Goal: Navigation & Orientation: Find specific page/section

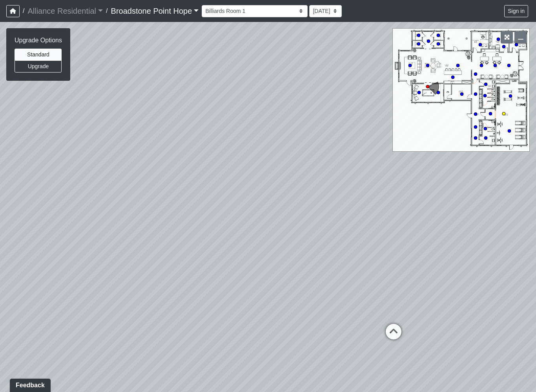
click at [503, 113] on circle at bounding box center [503, 113] width 3 height 3
select select "hTGbGzUAXcZBrUKhvt9Tr8"
click at [330, 200] on div "Loading... Leasing Desks 1 Loading... Breakroom 1 Loading... Leasing Office 1 L…" at bounding box center [268, 207] width 536 height 370
click at [312, 287] on div "Loading... Leasing Desks 1 Loading... Breakroom 1 Loading... Leasing Office 1 L…" at bounding box center [268, 207] width 536 height 370
click at [383, 311] on div "Loading... Leasing Desks 1 Loading... Breakroom 1 Loading... Leasing Office 1 L…" at bounding box center [268, 207] width 536 height 370
